Goal: Check status

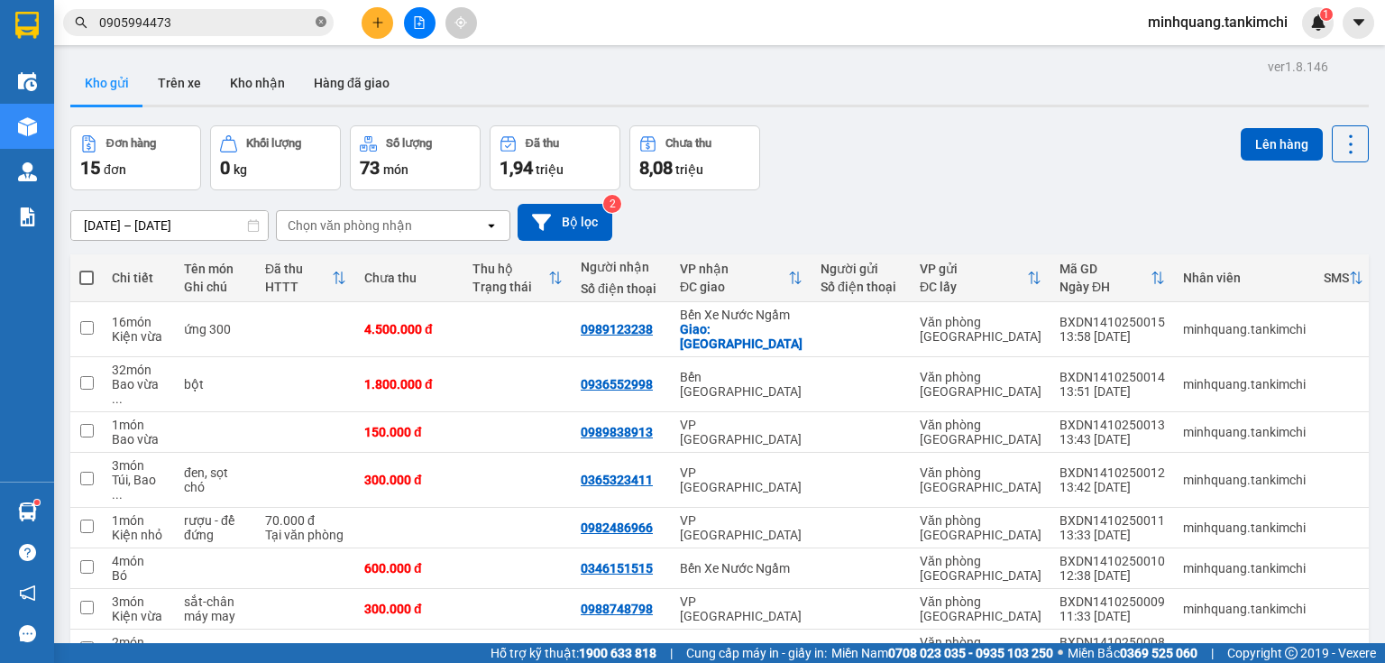
click at [319, 26] on icon "close-circle" at bounding box center [320, 21] width 11 height 11
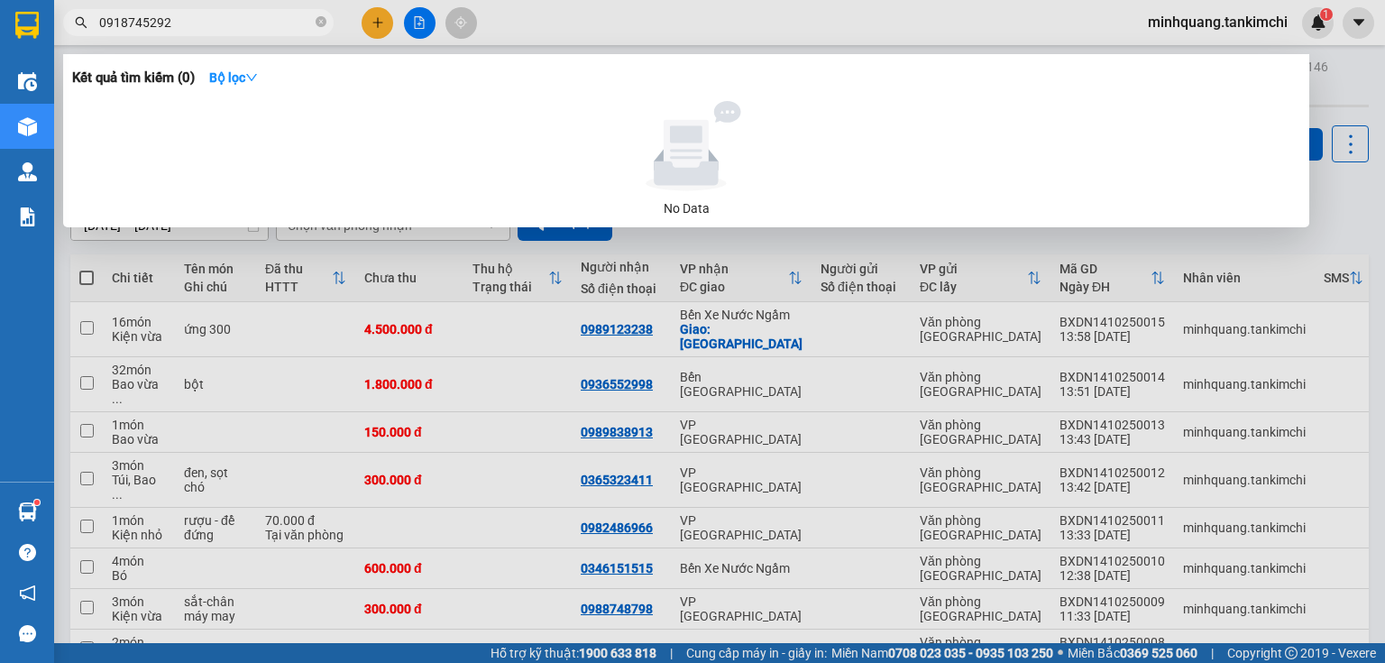
click at [144, 25] on input "0918745292" at bounding box center [205, 23] width 213 height 20
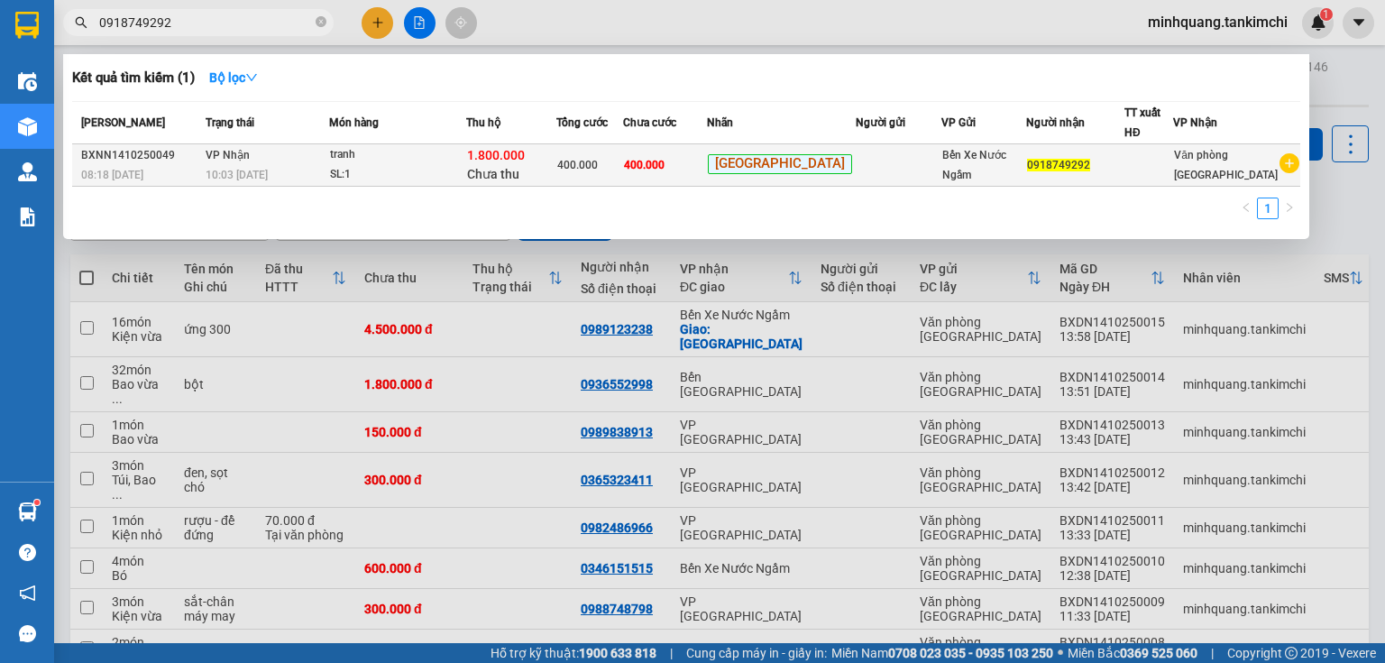
type input "0918749292"
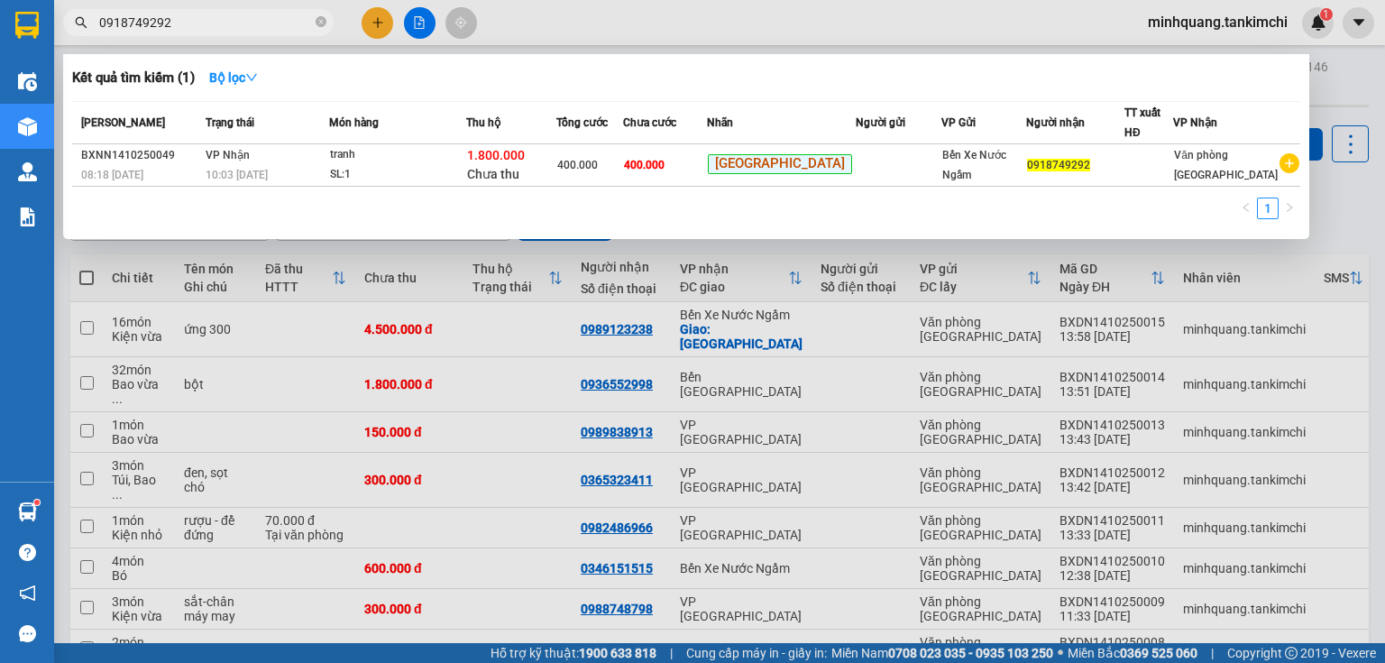
click at [297, 167] on div "10:03 [DATE]" at bounding box center [267, 175] width 122 height 20
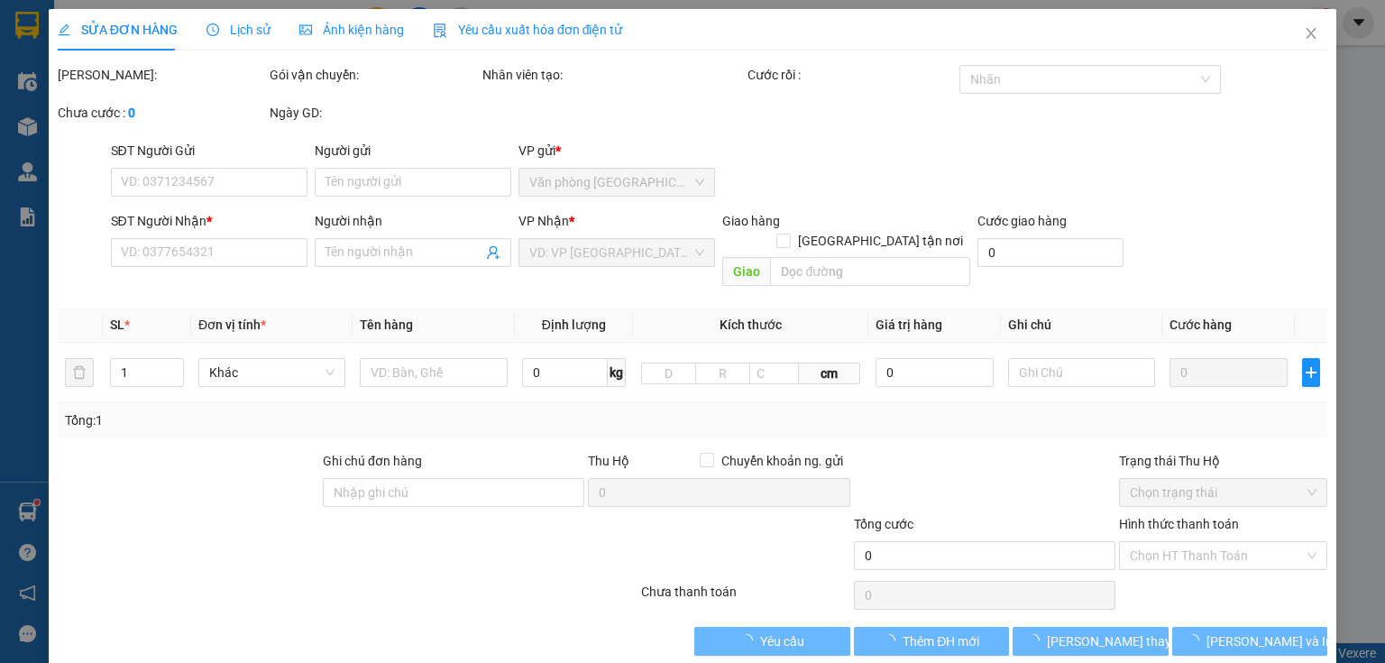
click at [242, 20] on div "Lịch sử" at bounding box center [238, 30] width 64 height 20
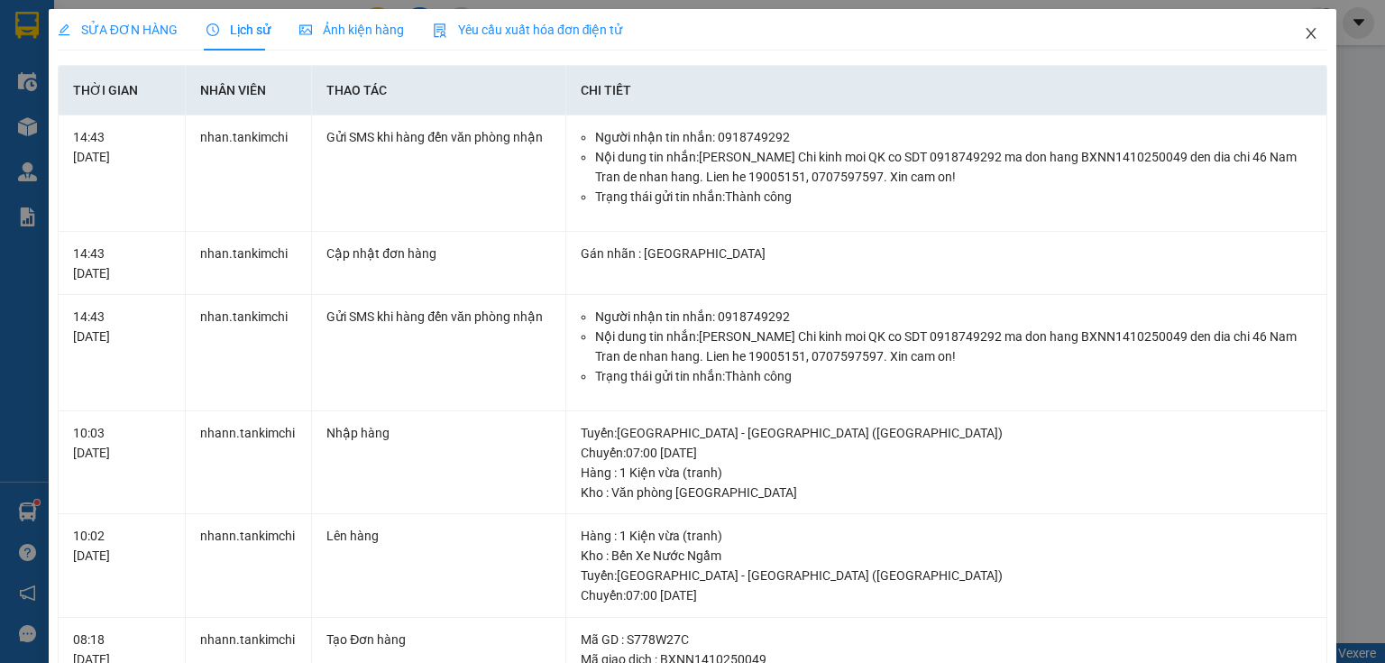
click at [1303, 40] on icon "close" at bounding box center [1310, 33] width 14 height 14
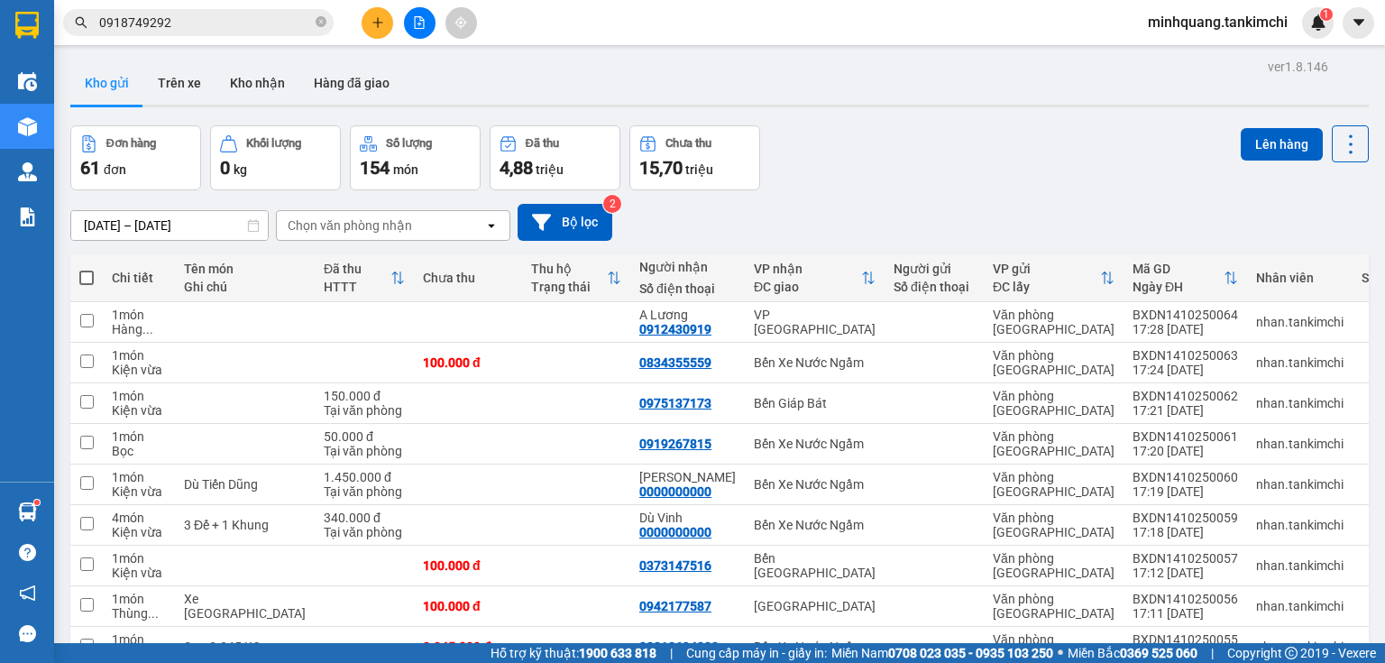
click at [215, 25] on input "0918749292" at bounding box center [205, 23] width 213 height 20
